Goal: Contribute content

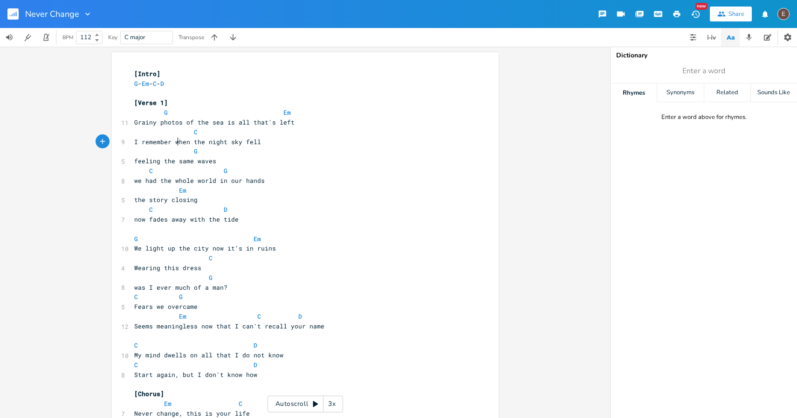
type textarea "I remember w"
drag, startPoint x: 176, startPoint y: 142, endPoint x: 128, endPoint y: 142, distance: 48.0
click at [145, 146] on pre "I remember when the night sky fell" at bounding box center [300, 142] width 337 height 10
drag, startPoint x: 174, startPoint y: 142, endPoint x: 117, endPoint y: 144, distance: 57.4
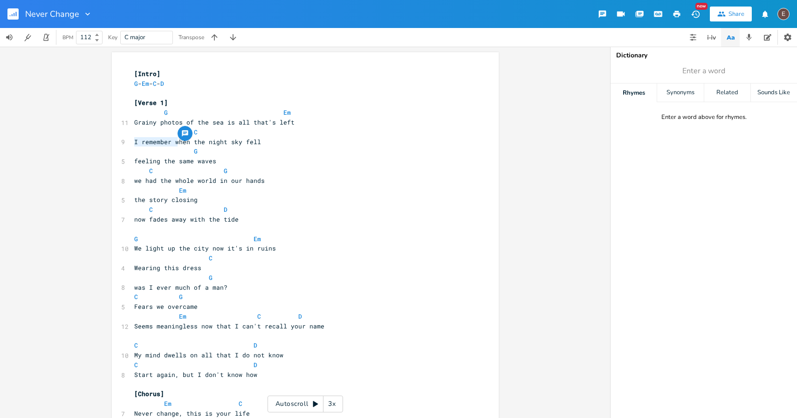
type textarea "W"
click at [134, 162] on span "feeling the same waves" at bounding box center [175, 161] width 82 height 8
type textarea "we were"
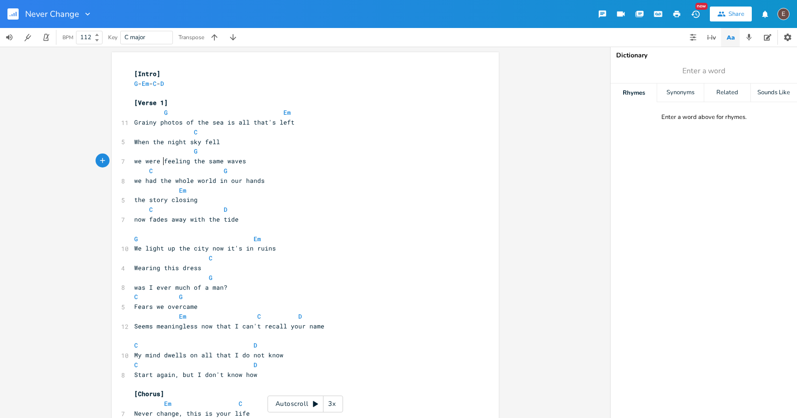
scroll to position [6, 0]
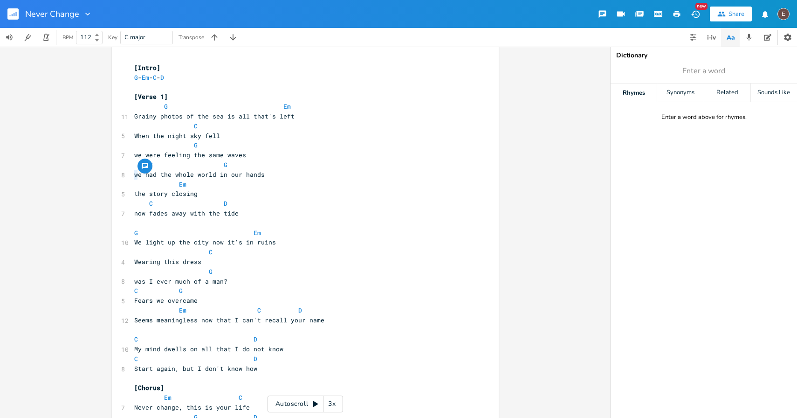
click at [134, 175] on span "we had the whole world in our hands" at bounding box center [199, 174] width 131 height 8
type textarea "W"
click at [194, 165] on span at bounding box center [201, 165] width 15 height 10
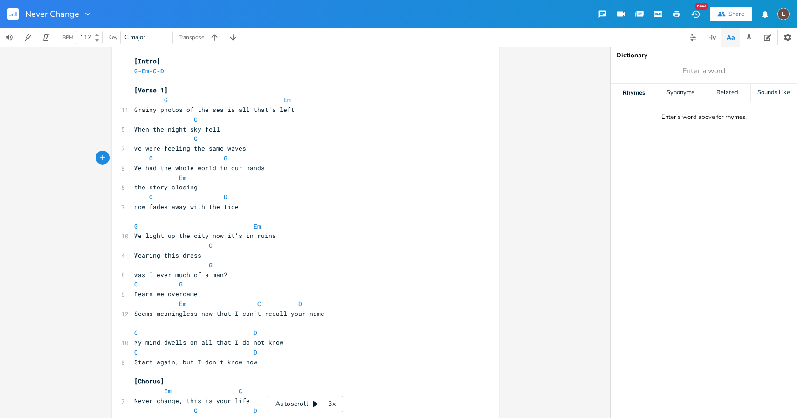
type textarea "e"
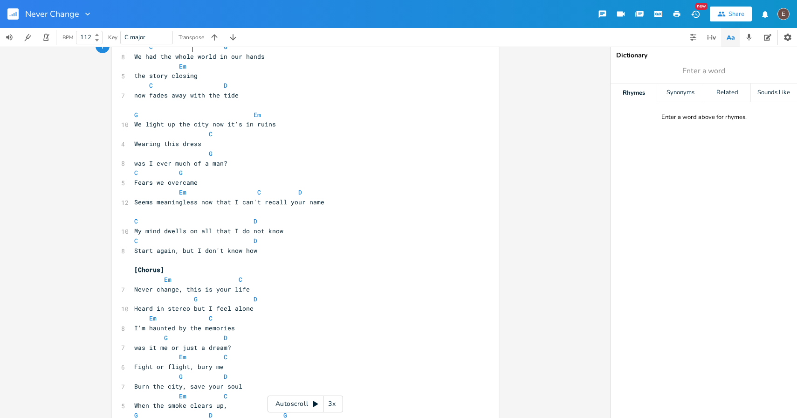
scroll to position [126, 0]
click at [179, 141] on span "Wearing this dress" at bounding box center [167, 141] width 67 height 8
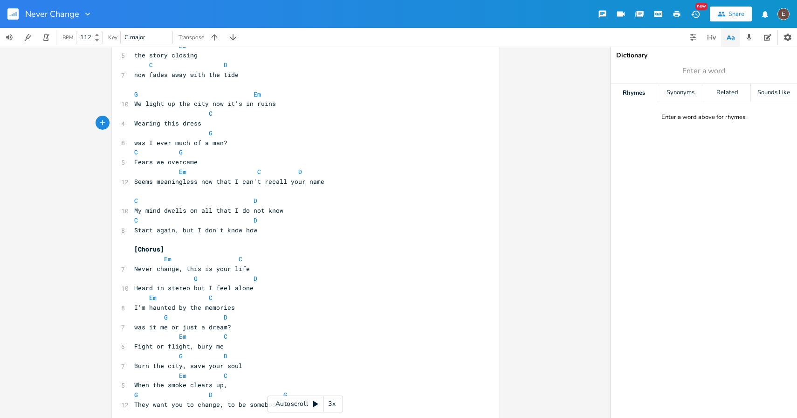
scroll to position [150, 0]
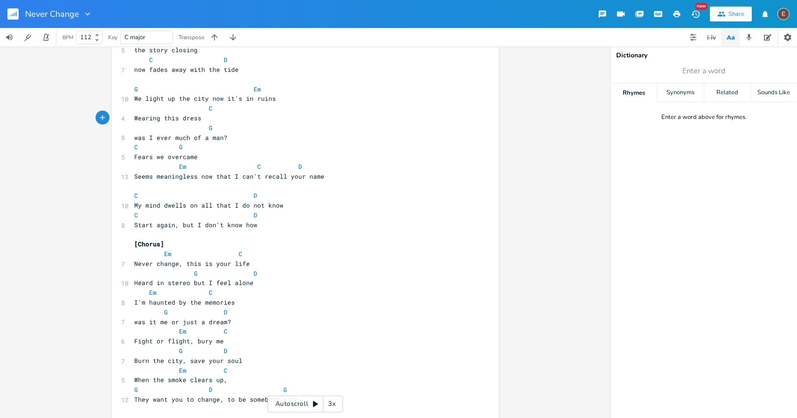
type textarea "e"
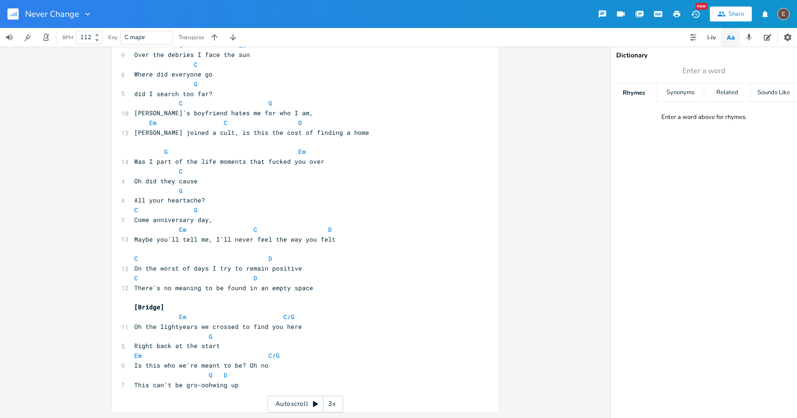
scroll to position [0, 0]
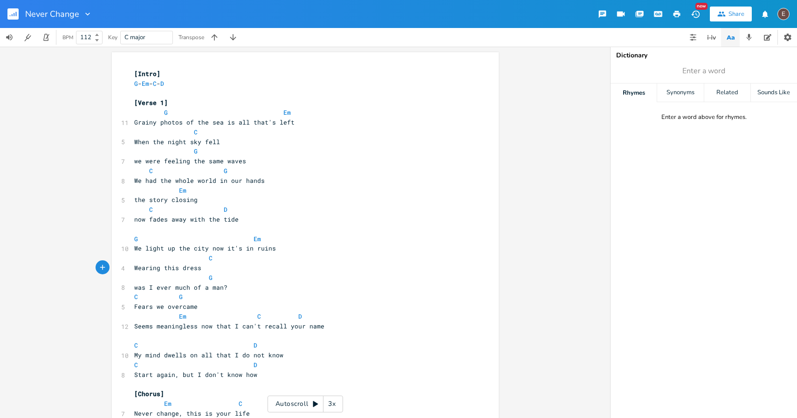
click at [15, 14] on rect "button" at bounding box center [12, 13] width 11 height 11
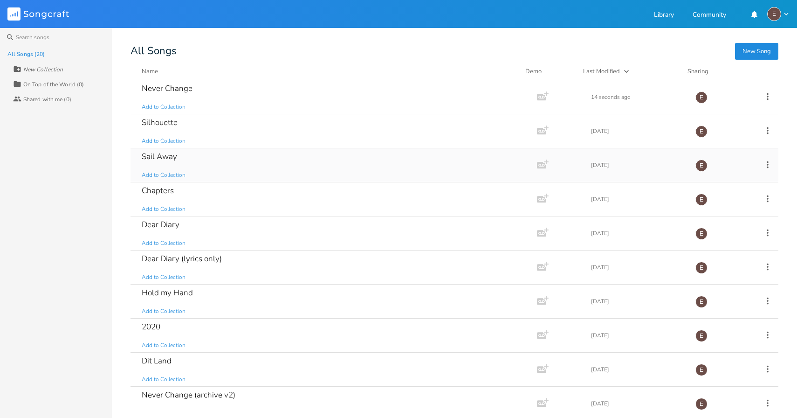
click at [292, 152] on div "Sail Away Add to Collection" at bounding box center [332, 165] width 380 height 34
